Goal: Information Seeking & Learning: Learn about a topic

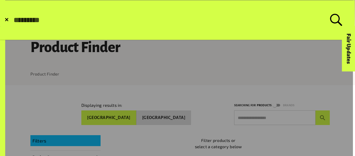
click at [7, 21] on span "✕" at bounding box center [6, 19] width 4 height 5
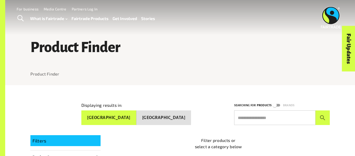
click at [261, 119] on input "text" at bounding box center [274, 117] width 81 height 15
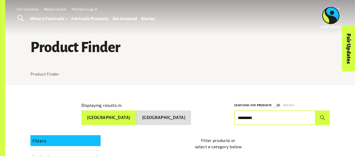
click at [316, 110] on button "submit" at bounding box center [323, 117] width 14 height 15
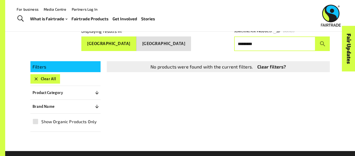
scroll to position [73, 0]
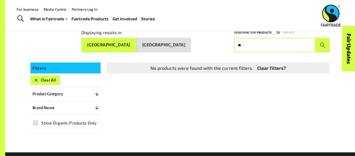
type input "*"
click at [316, 38] on button "submit" at bounding box center [323, 45] width 14 height 15
type input "******"
click at [316, 38] on button "submit" at bounding box center [323, 45] width 14 height 15
click at [55, 79] on button "Clear All" at bounding box center [45, 79] width 30 height 9
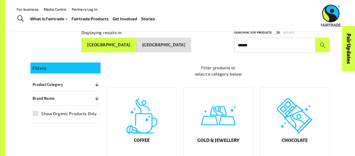
scroll to position [85, 0]
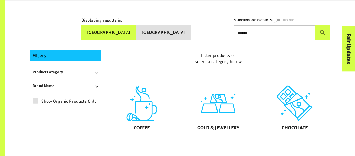
click at [177, 32] on button "[GEOGRAPHIC_DATA]" at bounding box center [163, 32] width 55 height 15
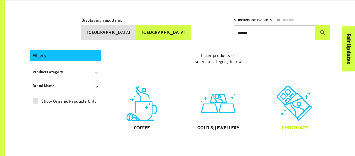
click at [265, 102] on div "Chocolate" at bounding box center [295, 110] width 70 height 70
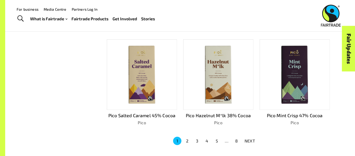
scroll to position [321, 0]
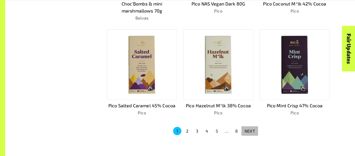
click at [247, 130] on p "NEXT" at bounding box center [250, 131] width 10 height 6
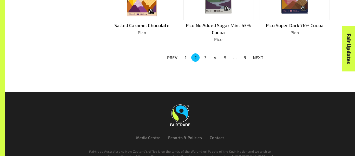
scroll to position [423, 0]
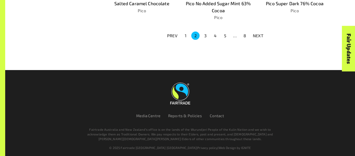
click at [263, 31] on button "NEXT" at bounding box center [258, 35] width 17 height 9
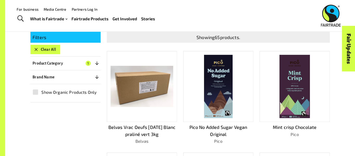
scroll to position [0, 0]
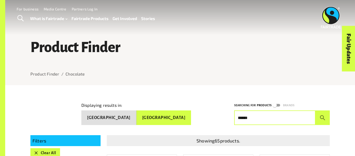
click at [284, 115] on input "******" at bounding box center [274, 117] width 81 height 15
type input "*********"
click at [316, 110] on button "submit" at bounding box center [323, 117] width 14 height 15
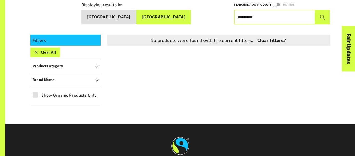
scroll to position [101, 0]
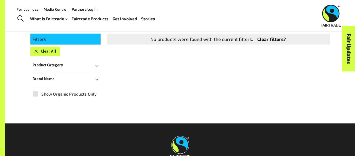
click at [51, 48] on button "Clear All" at bounding box center [45, 51] width 30 height 9
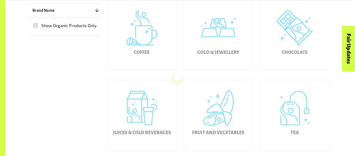
scroll to position [159, 0]
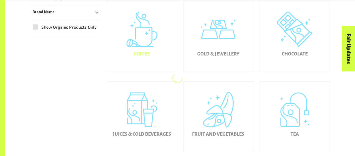
click at [139, 57] on h5 "Coffee" at bounding box center [142, 53] width 16 height 5
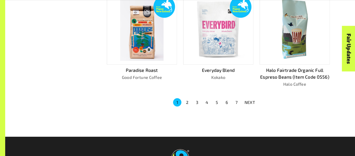
scroll to position [353, 0]
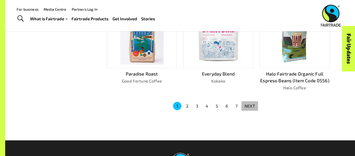
click at [246, 103] on p "NEXT" at bounding box center [250, 106] width 10 height 6
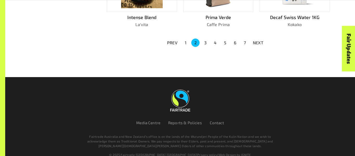
scroll to position [404, 0]
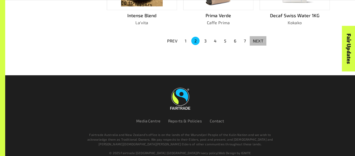
click at [262, 39] on p "NEXT" at bounding box center [258, 41] width 10 height 6
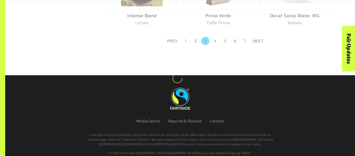
scroll to position [411, 0]
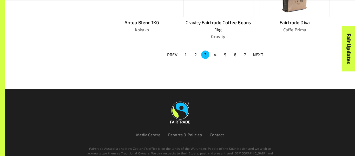
click at [262, 51] on p "NEXT" at bounding box center [258, 54] width 10 height 6
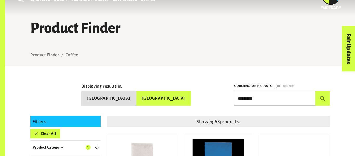
scroll to position [18, 0]
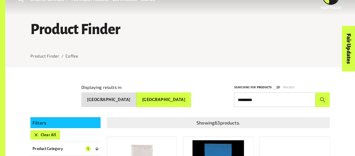
click at [175, 102] on button "[GEOGRAPHIC_DATA]" at bounding box center [163, 99] width 55 height 15
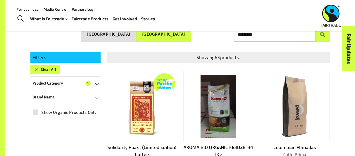
scroll to position [85, 0]
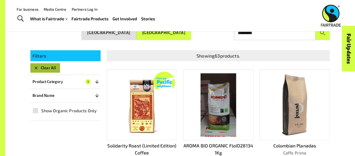
click at [48, 66] on button "Clear All" at bounding box center [45, 67] width 30 height 9
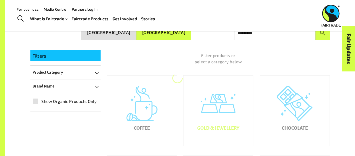
scroll to position [85, 0]
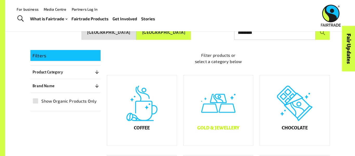
click at [200, 109] on div "Gold & Jewellery" at bounding box center [218, 110] width 70 height 70
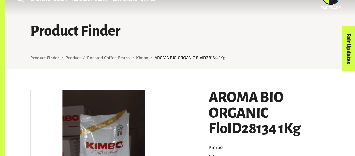
scroll to position [16, 0]
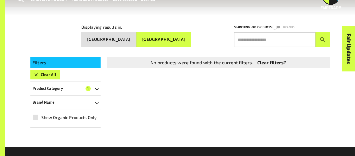
scroll to position [85, 0]
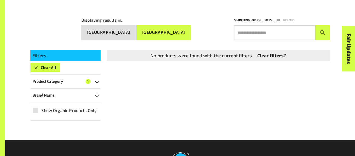
click at [42, 65] on button "Clear All" at bounding box center [45, 67] width 30 height 9
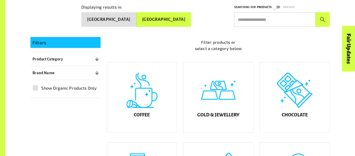
scroll to position [95, 0]
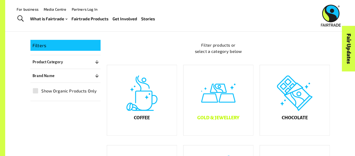
click at [199, 114] on div "Gold & Jewellery" at bounding box center [218, 100] width 70 height 70
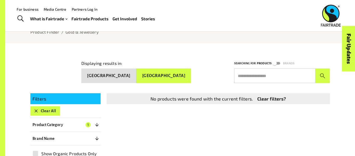
scroll to position [42, 0]
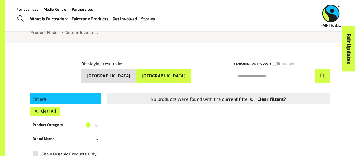
click at [40, 112] on button "Clear All" at bounding box center [45, 110] width 30 height 9
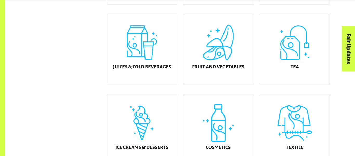
scroll to position [228, 0]
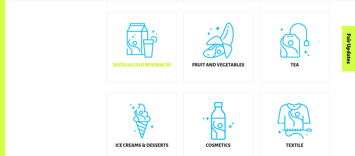
click at [133, 42] on div "Juices & Cold Beverages" at bounding box center [142, 47] width 70 height 70
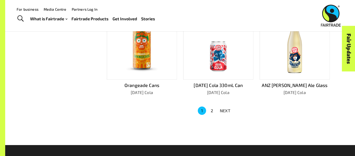
scroll to position [342, 0]
click at [221, 109] on p "NEXT" at bounding box center [225, 110] width 10 height 6
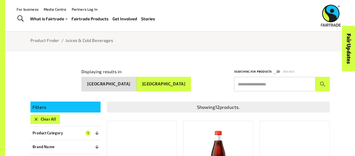
scroll to position [33, 0]
